Goal: Task Accomplishment & Management: Manage account settings

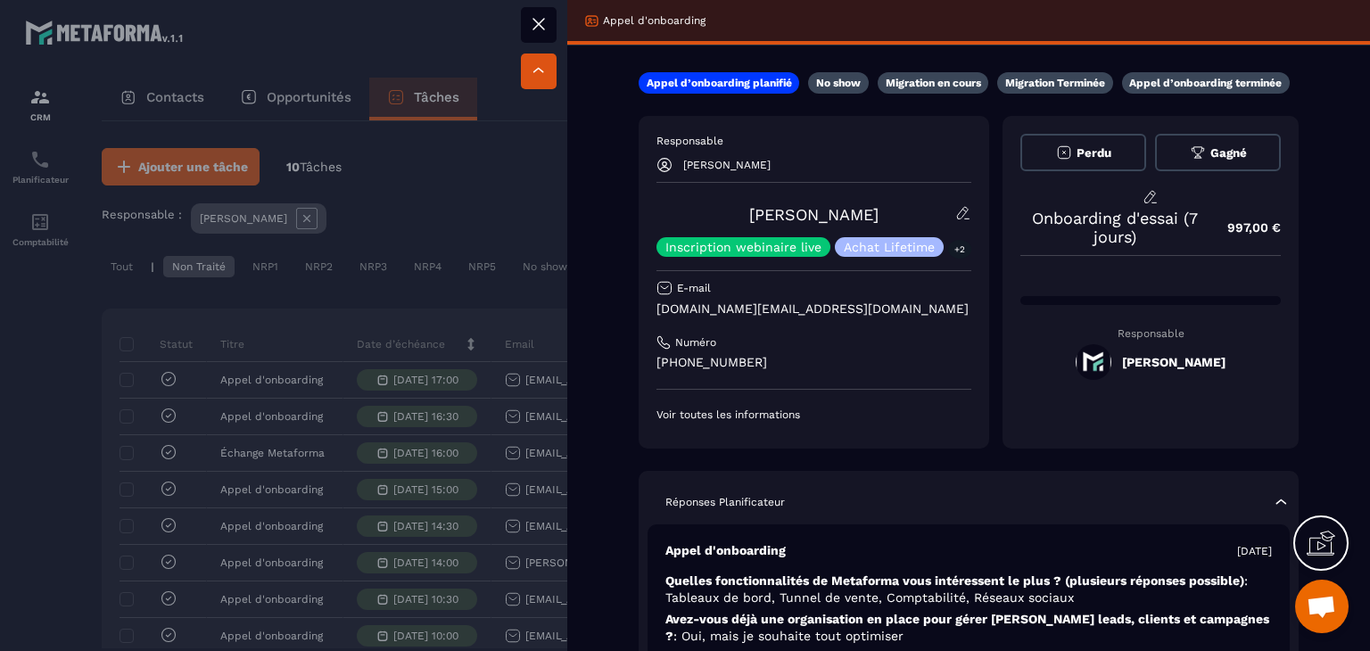
scroll to position [178, 0]
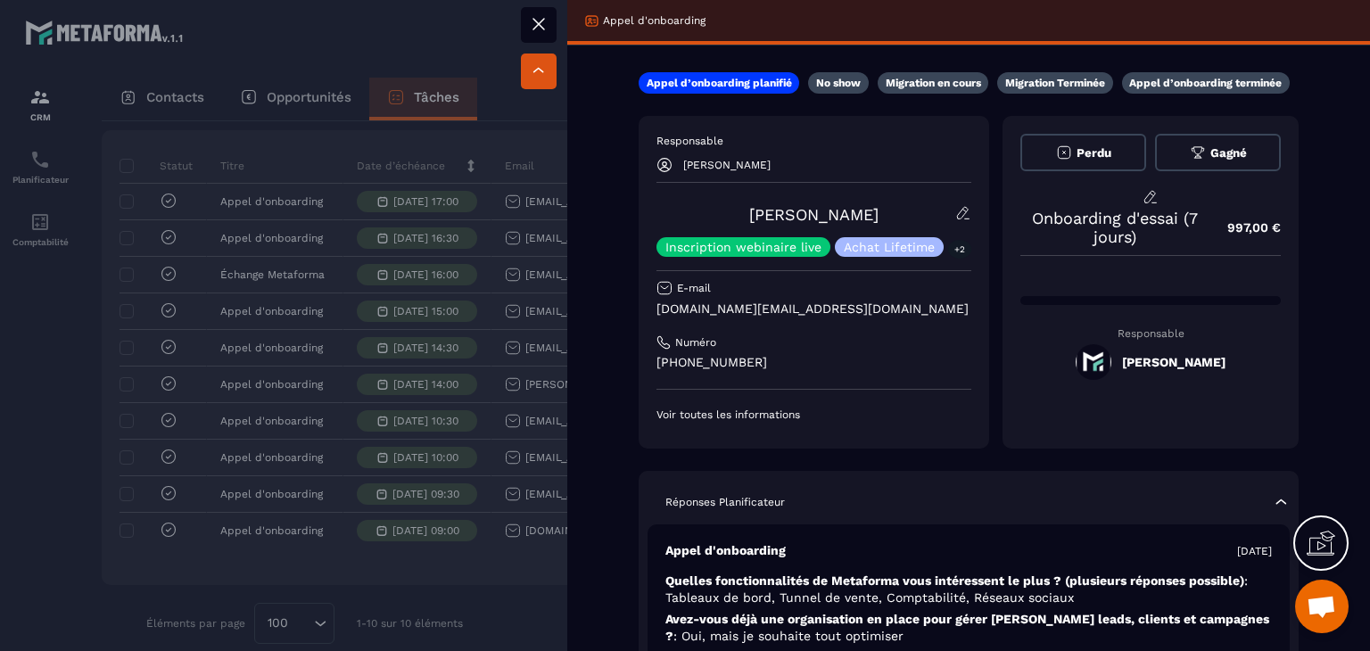
click at [496, 562] on div at bounding box center [685, 325] width 1370 height 651
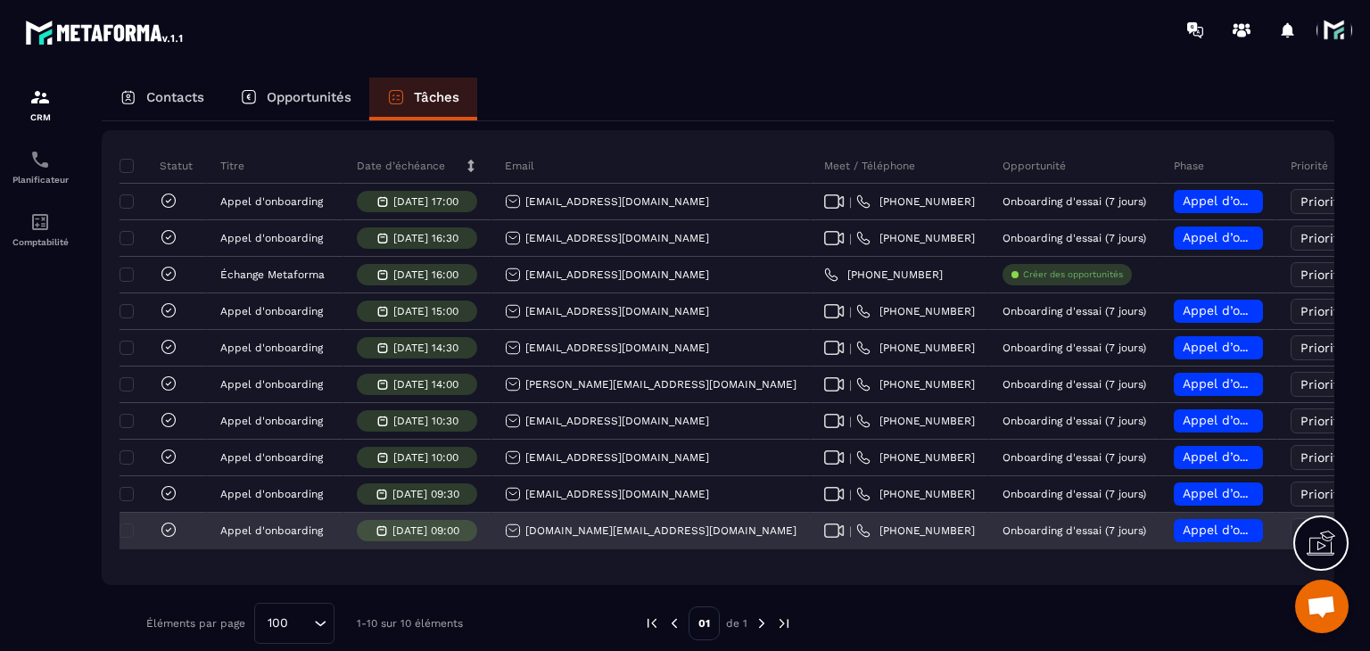
click at [824, 538] on icon at bounding box center [834, 531] width 20 height 14
drag, startPoint x: 696, startPoint y: 547, endPoint x: 527, endPoint y: 536, distance: 168.9
click at [527, 536] on div "[DOMAIN_NAME][EMAIL_ADDRESS][DOMAIN_NAME]" at bounding box center [650, 532] width 319 height 36
copy p "[DOMAIN_NAME][EMAIL_ADDRESS][DOMAIN_NAME]"
click at [1174, 542] on div "Appel d’onboarding planifié" at bounding box center [1218, 530] width 89 height 23
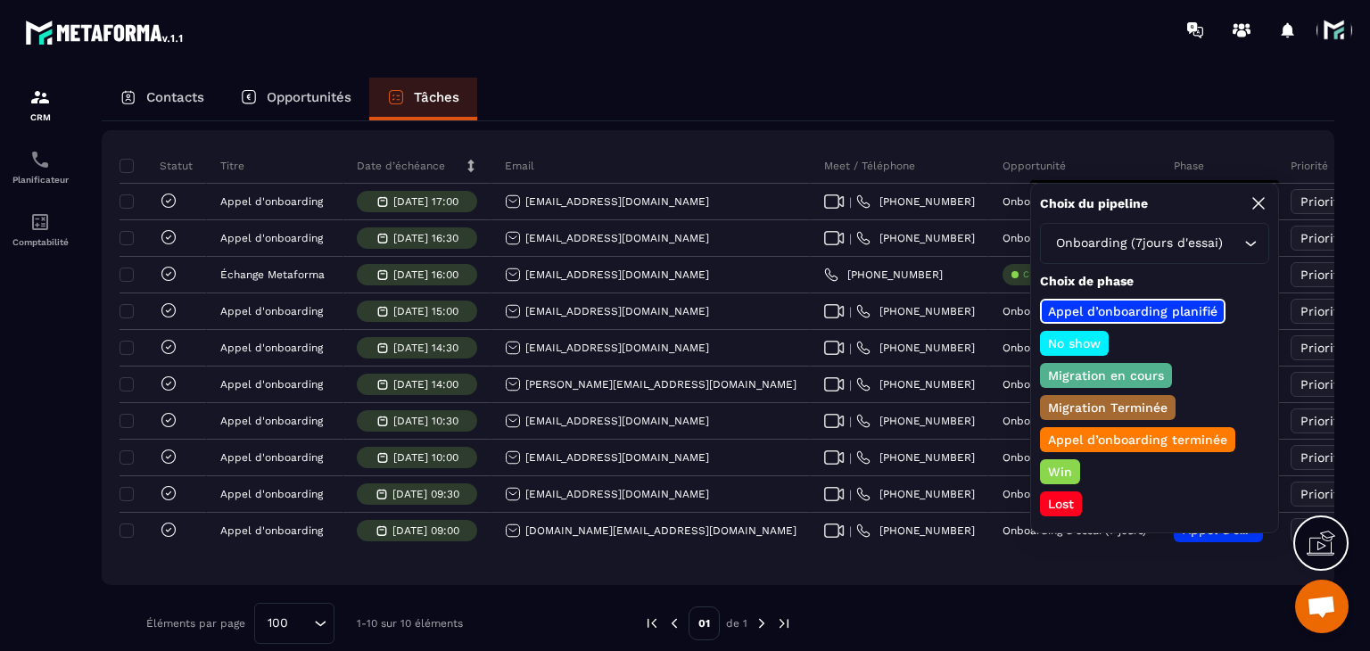
click at [1081, 434] on p "Appel d’onboarding terminée" at bounding box center [1137, 440] width 185 height 18
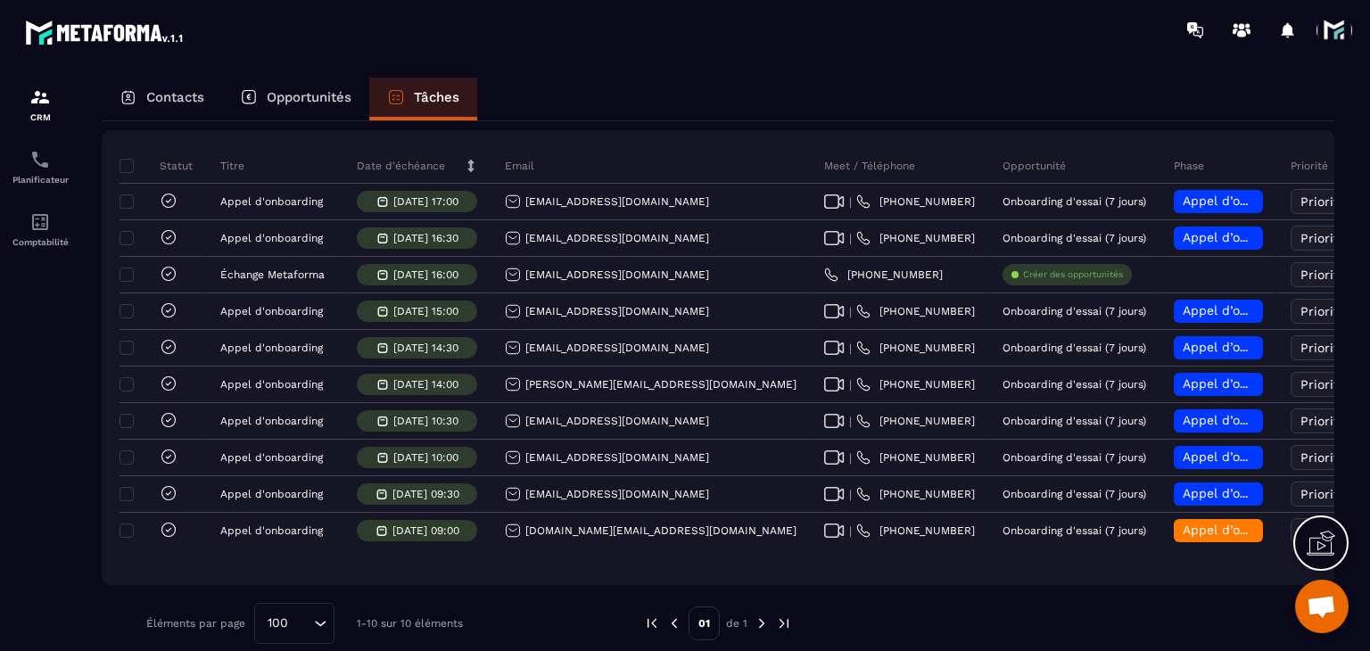
scroll to position [0, 218]
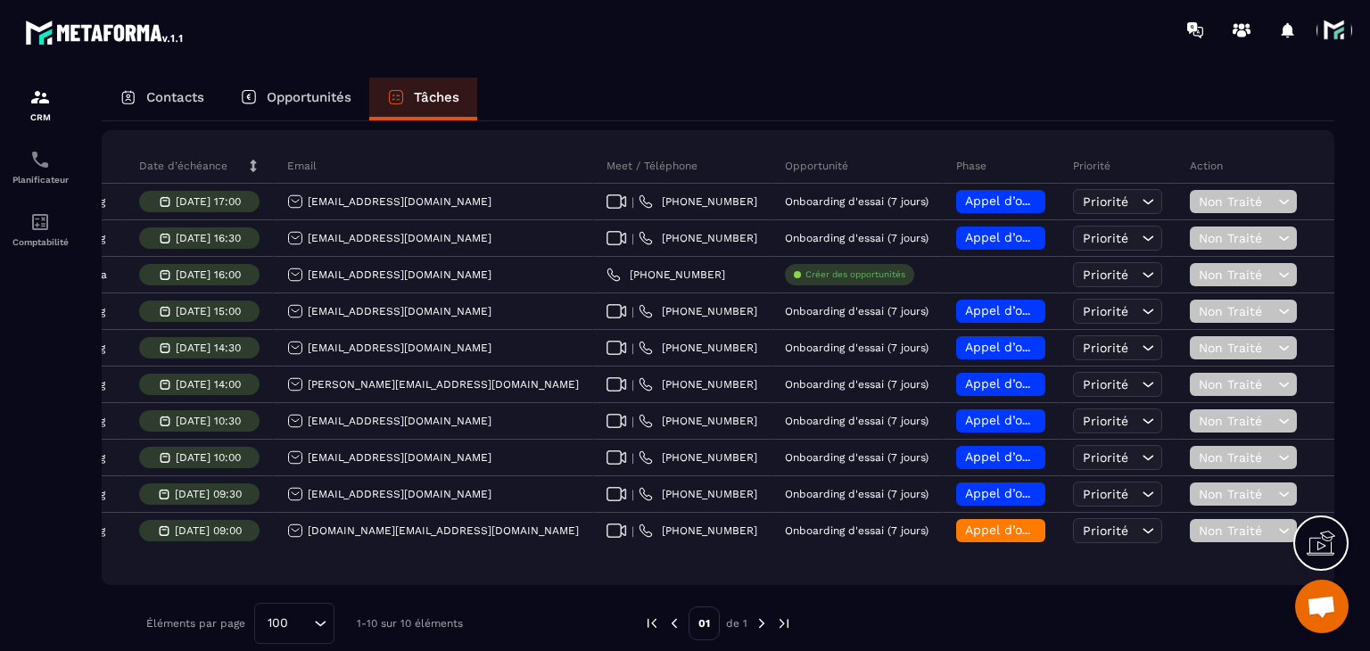
click at [1202, 538] on span "Non Traité" at bounding box center [1236, 531] width 75 height 14
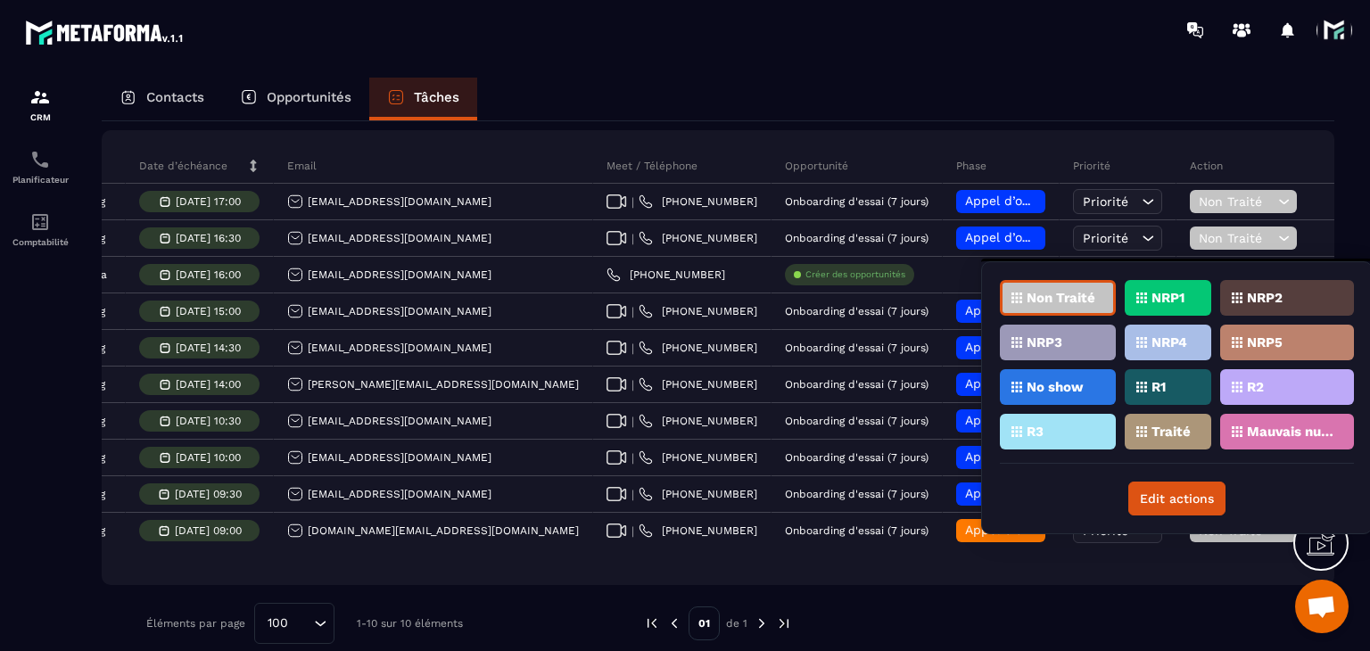
click at [1151, 425] on p "Traité" at bounding box center [1170, 431] width 39 height 12
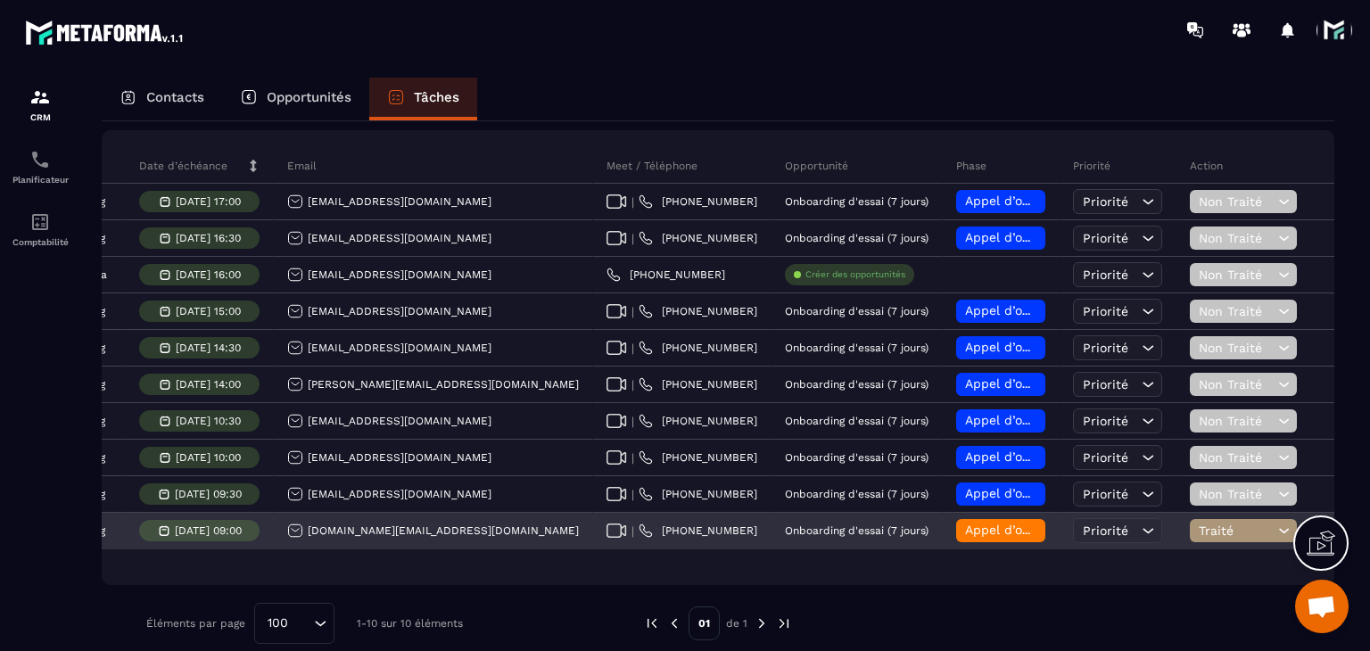
scroll to position [0, 0]
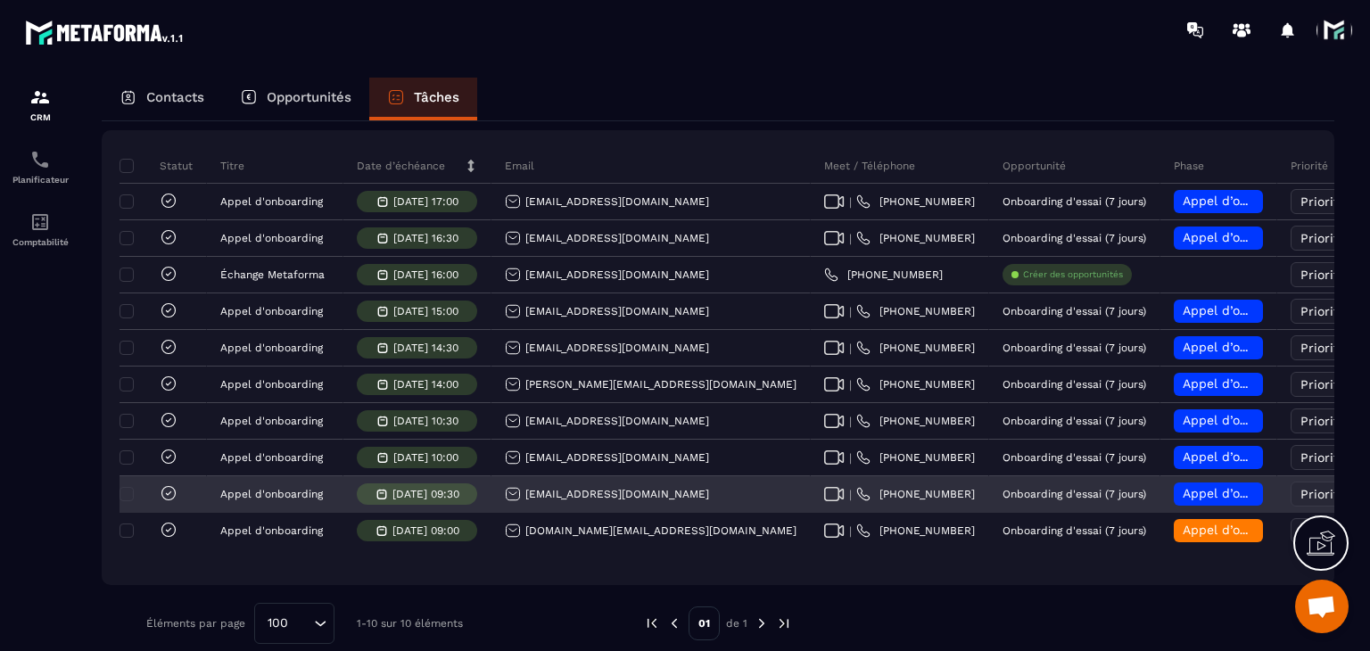
click at [582, 502] on div "[EMAIL_ADDRESS][DOMAIN_NAME]" at bounding box center [607, 494] width 204 height 16
